Goal: Transaction & Acquisition: Purchase product/service

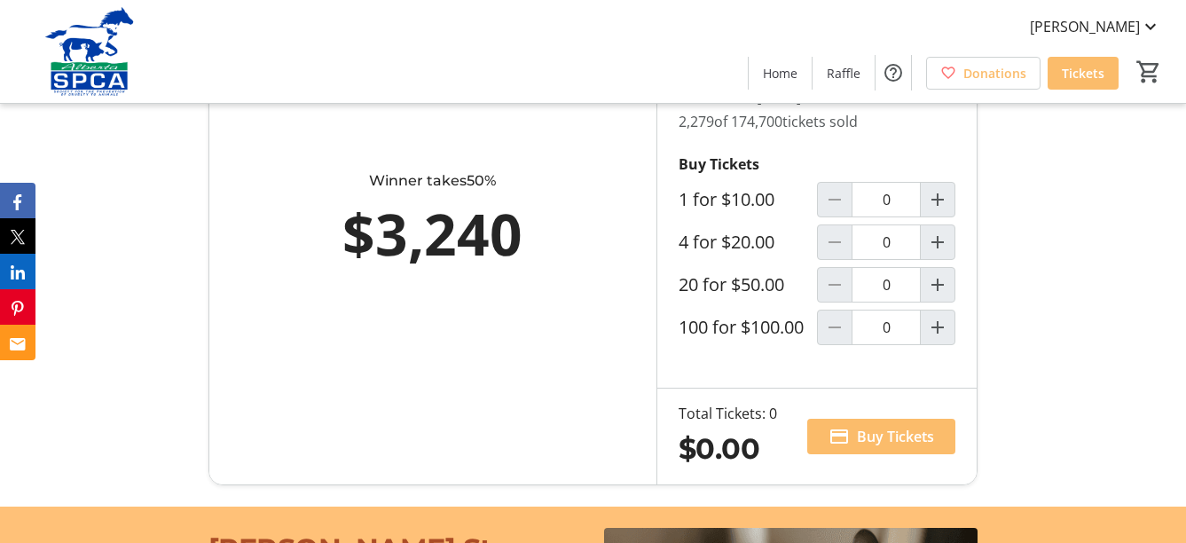
scroll to position [1064, 0]
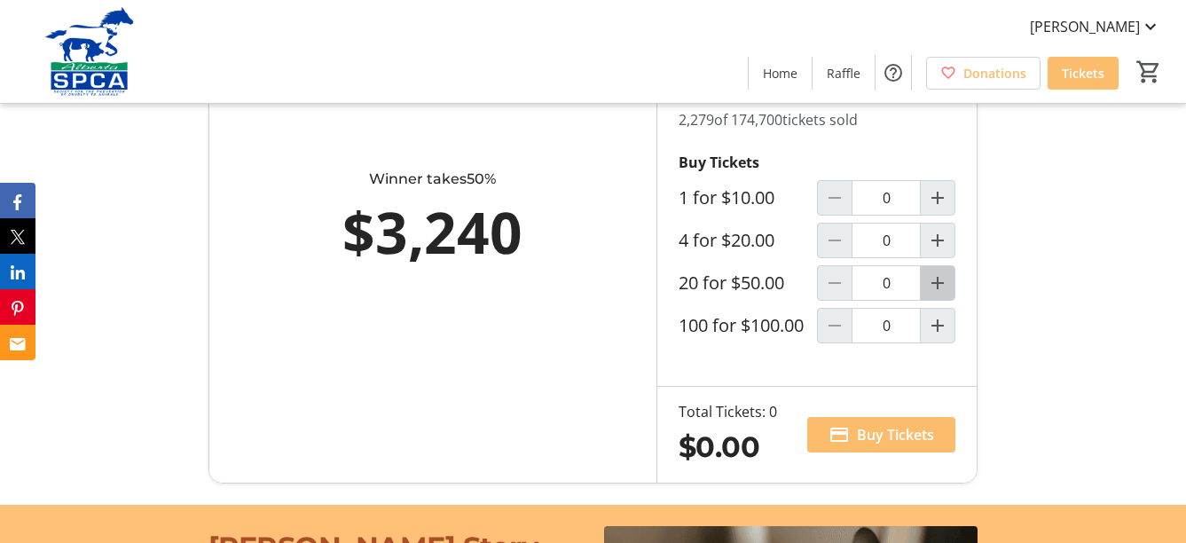
click at [932, 294] on mat-icon "Increment by one" at bounding box center [937, 282] width 21 height 21
type input "1"
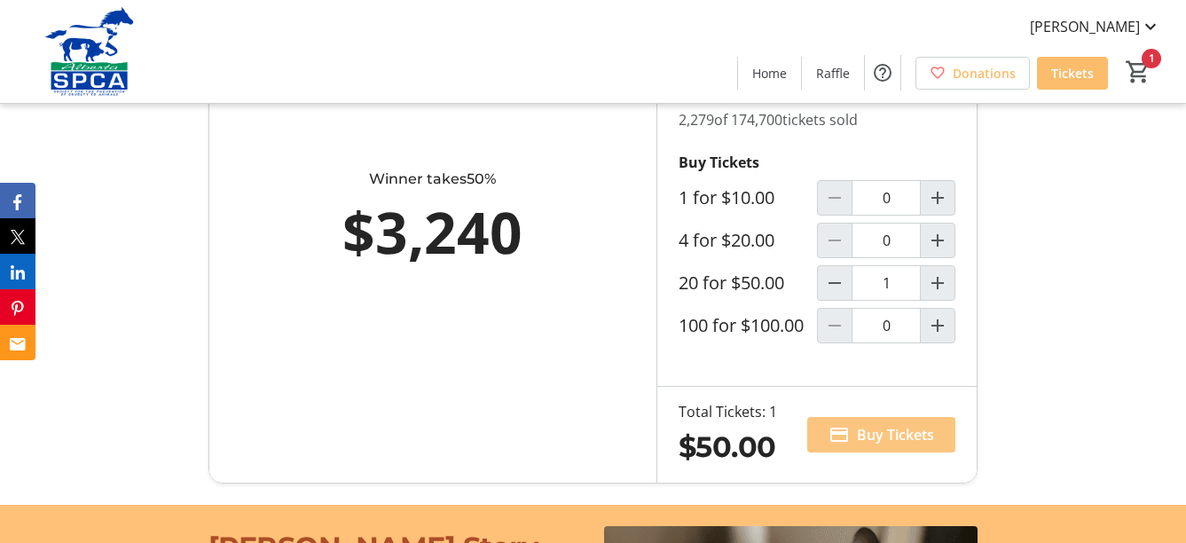
click at [922, 445] on span "Buy Tickets" at bounding box center [895, 434] width 77 height 21
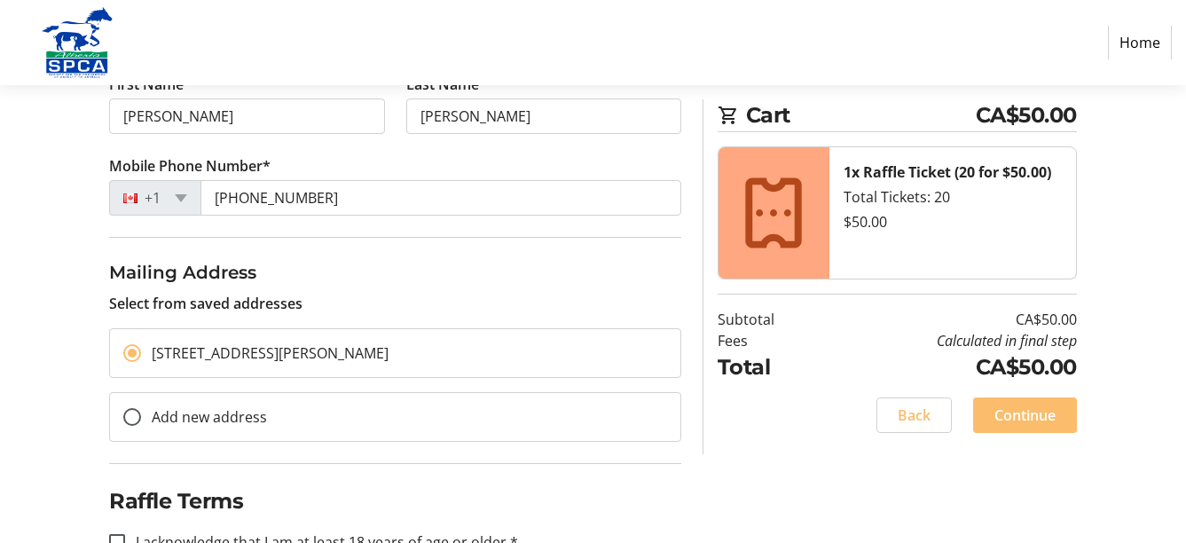
scroll to position [367, 0]
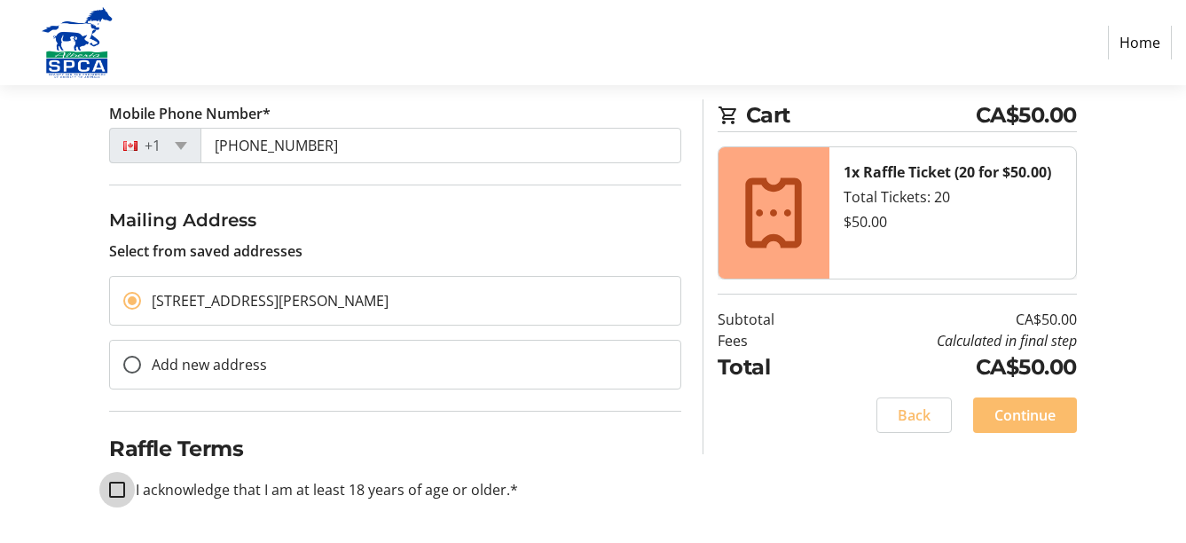
click at [112, 491] on input "I acknowledge that I am at least 18 years of age or older.*" at bounding box center [117, 490] width 16 height 16
checkbox input "true"
click at [1050, 419] on span "Continue" at bounding box center [1024, 414] width 61 height 21
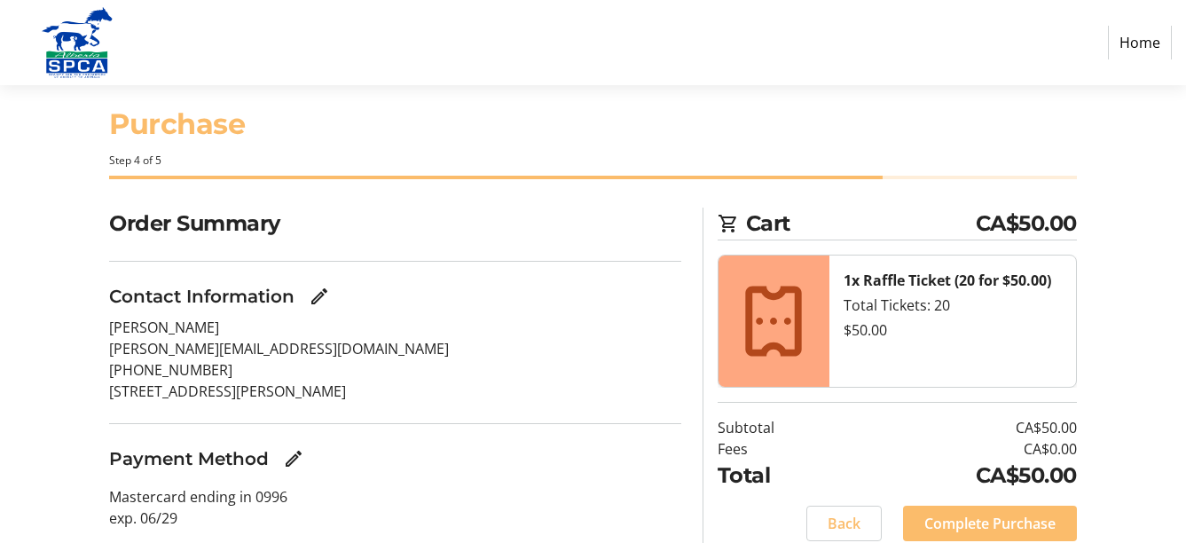
scroll to position [90, 0]
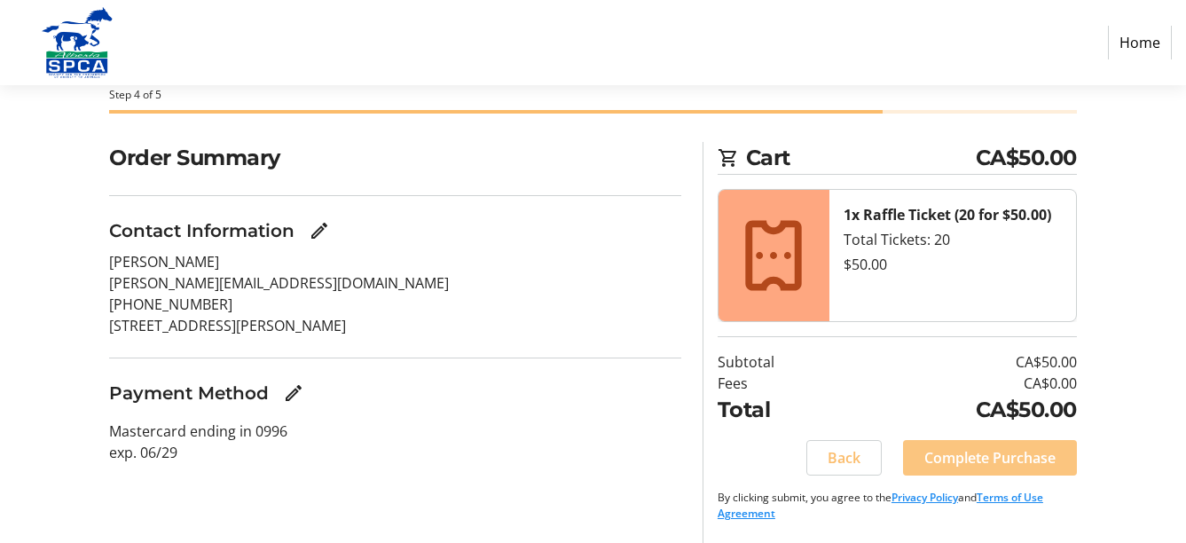
click at [984, 467] on span "Complete Purchase" at bounding box center [989, 457] width 131 height 21
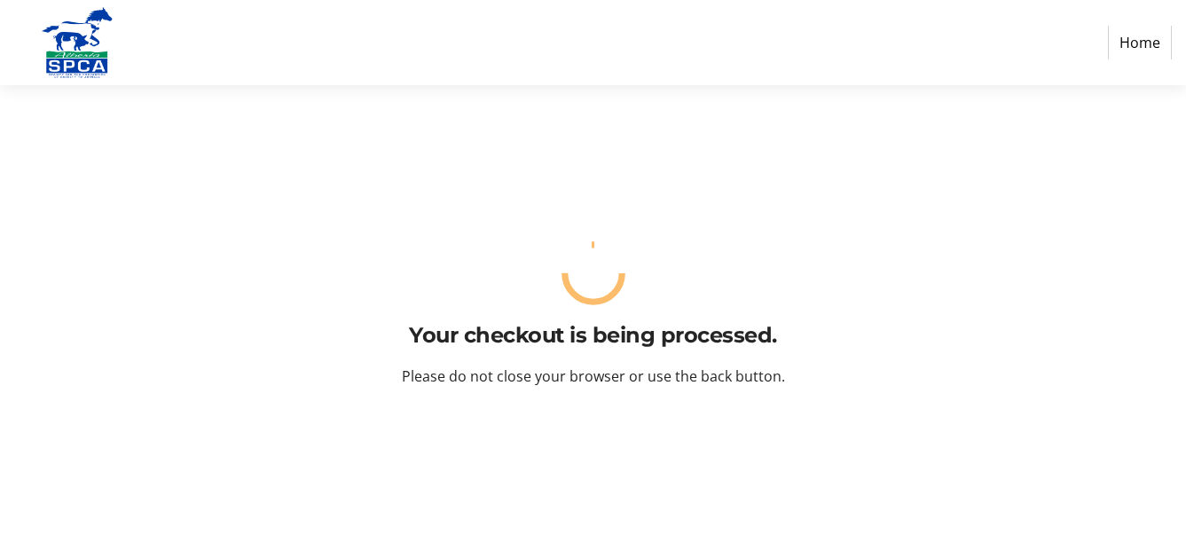
scroll to position [0, 0]
